Goal: Navigation & Orientation: Find specific page/section

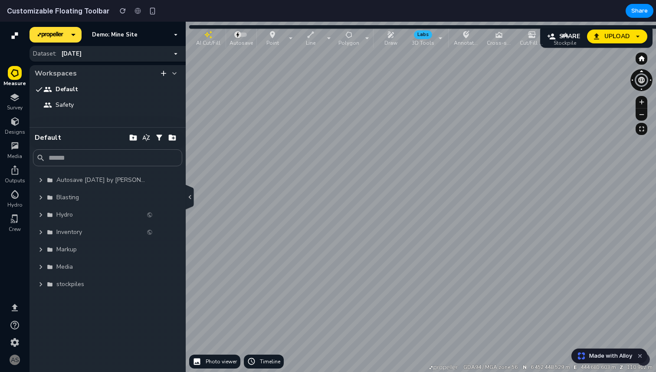
click at [642, 56] on icon "button" at bounding box center [642, 59] width 7 height 6
click at [64, 104] on span "Safety" at bounding box center [65, 105] width 18 height 9
click at [174, 104] on icon "button" at bounding box center [172, 105] width 9 height 9
click at [176, 75] on icon at bounding box center [174, 73] width 9 height 9
click at [176, 55] on icon "button" at bounding box center [176, 54] width 8 height 8
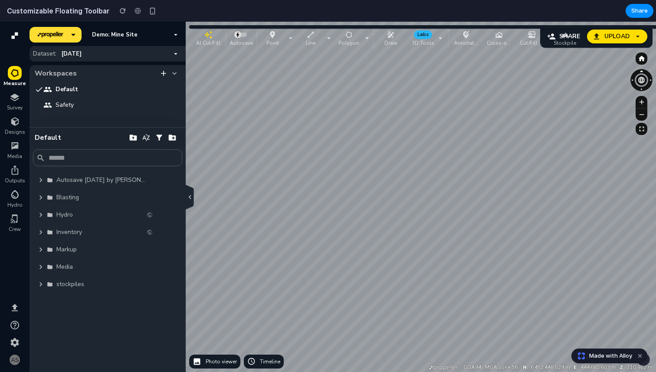
click at [175, 38] on icon "button" at bounding box center [176, 35] width 8 height 8
click at [190, 197] on icon "button" at bounding box center [189, 196] width 3 height 5
